Goal: Transaction & Acquisition: Purchase product/service

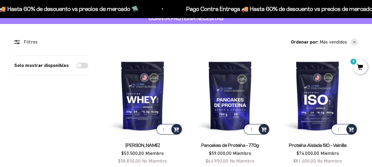
scroll to position [59, 0]
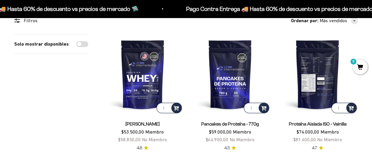
click at [311, 78] on img at bounding box center [318, 74] width 81 height 81
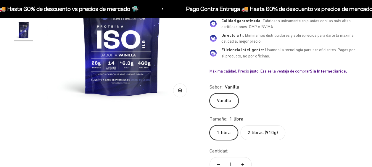
click at [261, 133] on label "2 libras (910g)" at bounding box center [263, 132] width 45 height 15
click at [210, 125] on input "2 libras (910g)" at bounding box center [209, 125] width 0 height 0
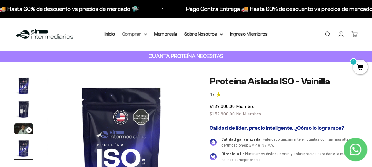
click at [145, 34] on icon at bounding box center [145, 34] width 3 height 2
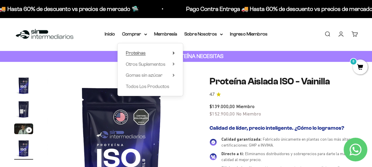
click at [172, 53] on summary "Proteínas" at bounding box center [150, 53] width 49 height 8
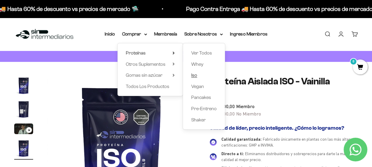
click at [196, 75] on span "Iso" at bounding box center [194, 75] width 6 height 5
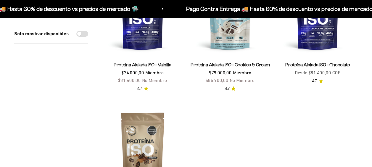
scroll to position [59, 0]
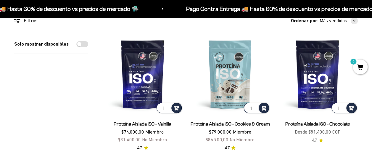
click at [233, 125] on link "Proteína Aislada ISO - Cookies & Cream" at bounding box center [230, 123] width 79 height 5
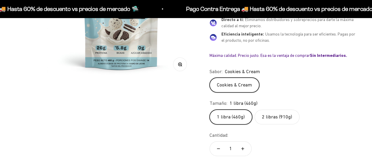
scroll to position [148, 0]
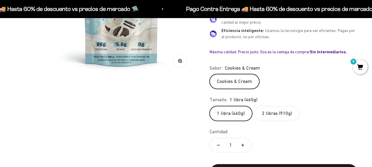
click at [276, 112] on label "2 libras (910g)" at bounding box center [277, 113] width 45 height 15
click at [210, 106] on input "2 libras (910g)" at bounding box center [209, 106] width 0 height 0
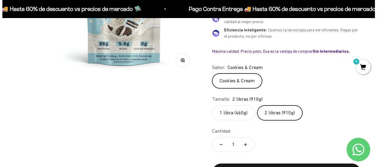
scroll to position [178, 0]
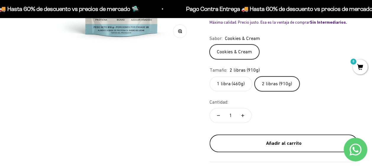
click at [258, 140] on div "Añadir al carrito" at bounding box center [284, 144] width 125 height 8
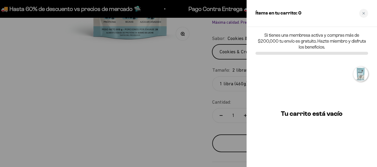
scroll to position [0, 462]
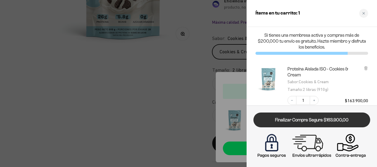
click at [292, 120] on link "Finalizar Compra Segura $163.900,00" at bounding box center [311, 120] width 117 height 15
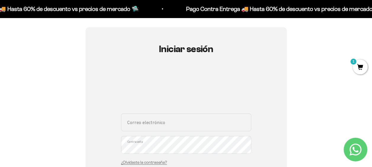
scroll to position [89, 0]
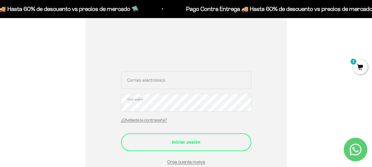
type input "[EMAIL_ADDRESS][DOMAIN_NAME]"
click at [191, 144] on div "Iniciar sesión" at bounding box center [186, 142] width 107 height 8
